Goal: Information Seeking & Learning: Learn about a topic

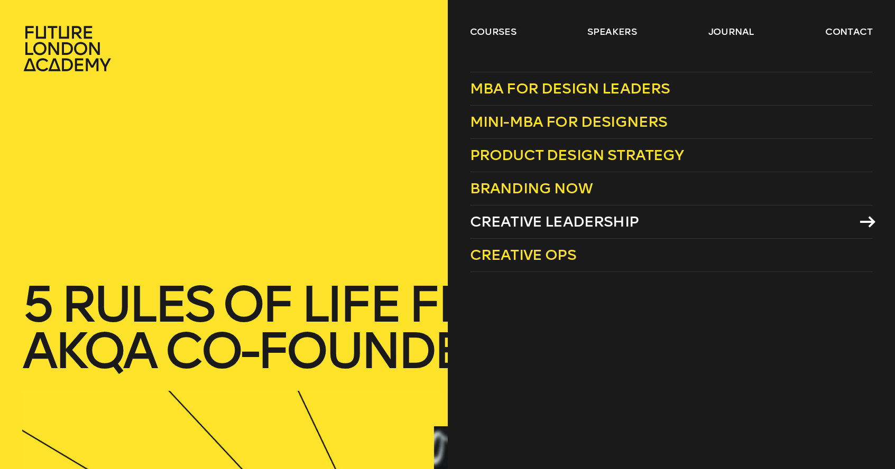
click at [528, 219] on span "Creative Leadership" at bounding box center [554, 221] width 169 height 17
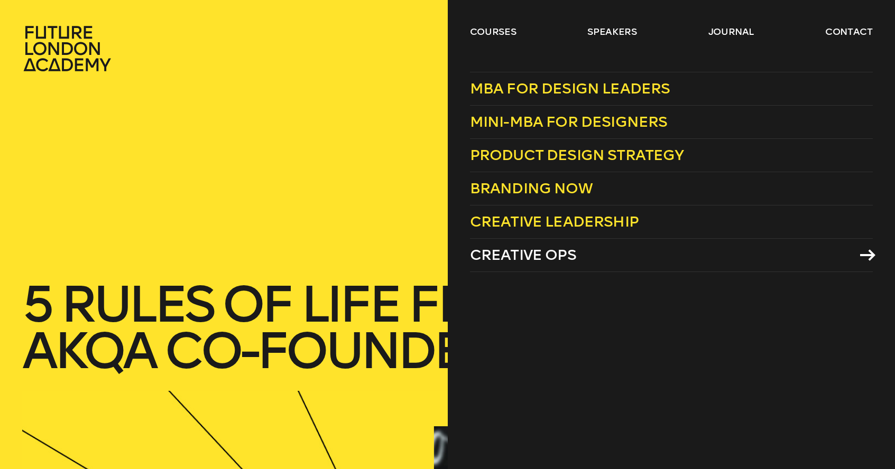
click at [548, 257] on span "Creative Ops" at bounding box center [523, 254] width 106 height 17
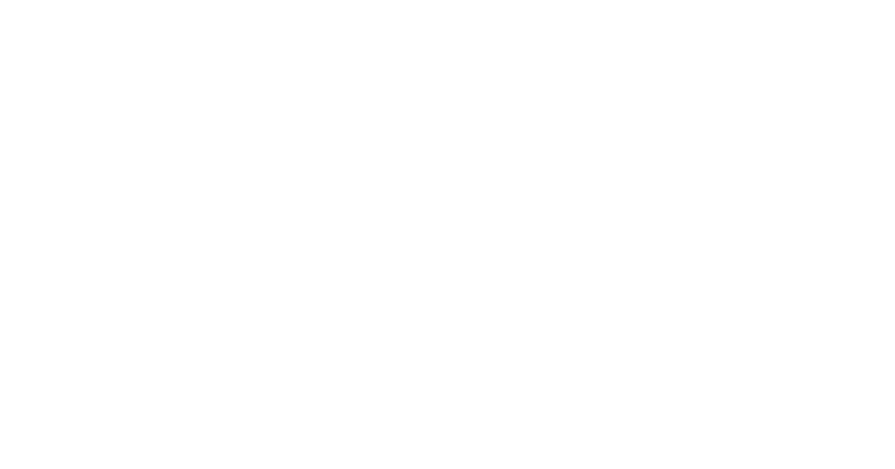
click at [887, 396] on body at bounding box center [447, 234] width 895 height 469
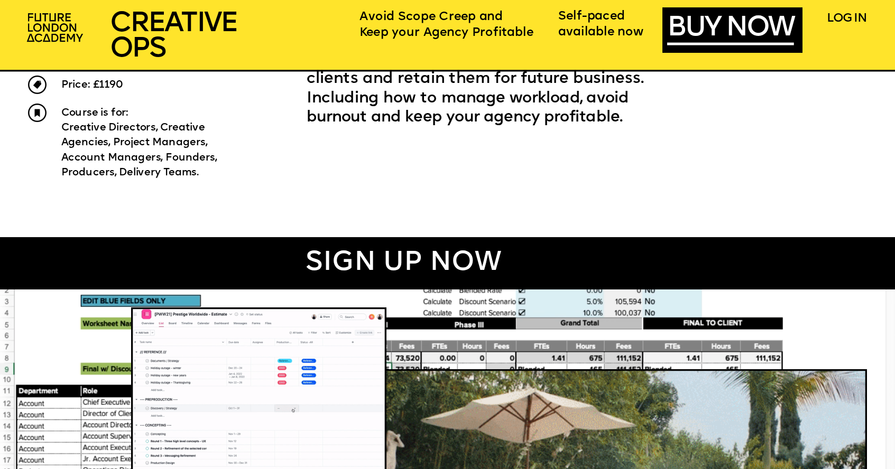
scroll to position [251, 0]
